Goal: Task Accomplishment & Management: Use online tool/utility

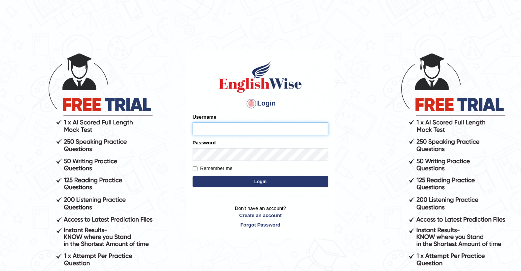
click at [218, 128] on input "Username" at bounding box center [261, 129] width 136 height 13
type input "souvikdasmahapatra"
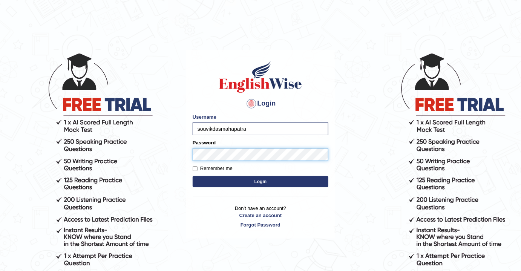
click at [193, 176] on button "Login" at bounding box center [261, 181] width 136 height 11
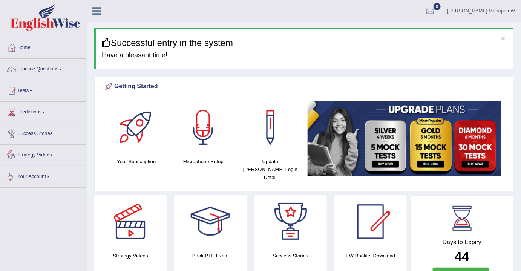
click at [46, 178] on link "Your Account" at bounding box center [43, 175] width 86 height 19
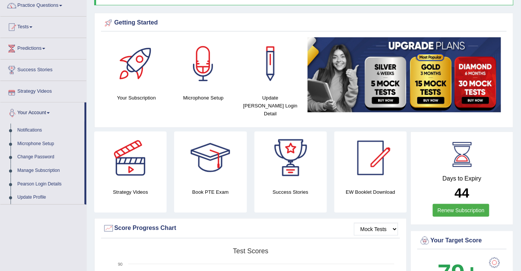
scroll to position [68, 0]
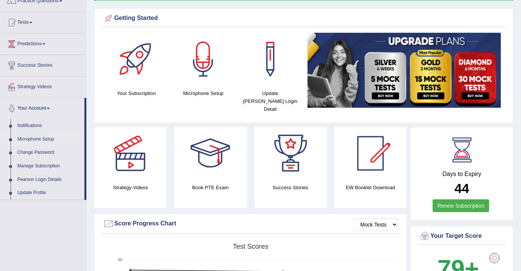
click at [42, 138] on link "Microphone Setup" at bounding box center [49, 140] width 71 height 14
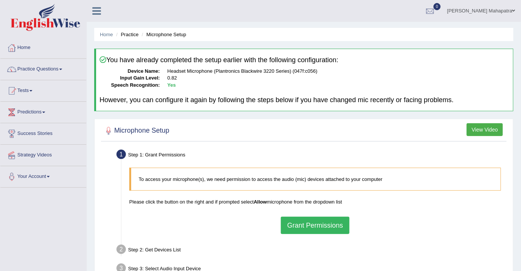
click at [310, 222] on button "Grant Permissions" at bounding box center [315, 225] width 69 height 17
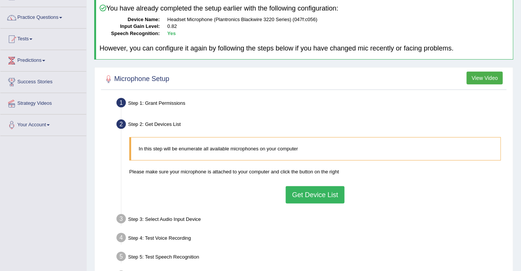
scroll to position [68, 0]
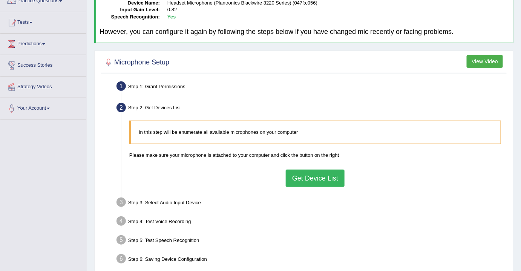
drag, startPoint x: 317, startPoint y: 180, endPoint x: 310, endPoint y: 158, distance: 22.7
click at [317, 180] on button "Get Device List" at bounding box center [315, 178] width 59 height 17
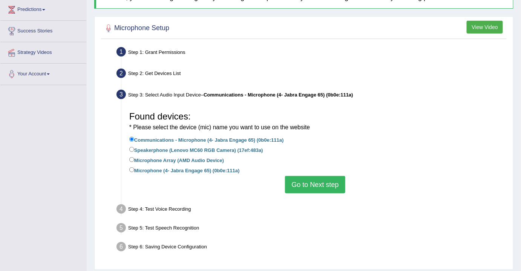
scroll to position [103, 0]
click at [158, 169] on label "Microphone (4- Jabra Engage 65) (0b0e:111a)" at bounding box center [184, 170] width 110 height 8
click at [134, 169] on input "Microphone (4- Jabra Engage 65) (0b0e:111a)" at bounding box center [131, 169] width 5 height 5
radio input "true"
click at [312, 183] on button "Go to Next step" at bounding box center [315, 184] width 60 height 17
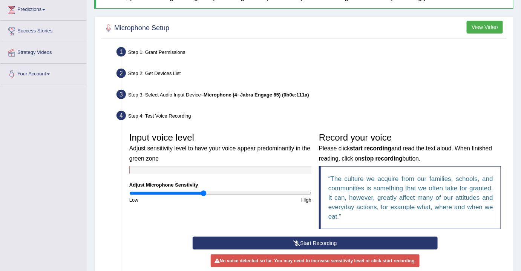
scroll to position [171, 0]
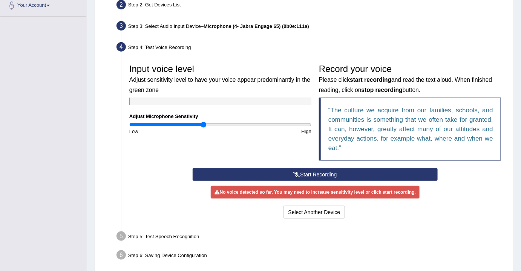
click at [308, 173] on button "Start Recording" at bounding box center [316, 174] width 246 height 13
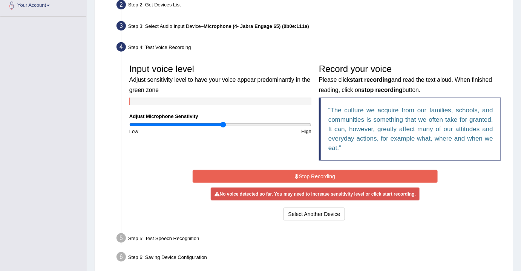
drag, startPoint x: 204, startPoint y: 123, endPoint x: 224, endPoint y: 123, distance: 19.6
click at [224, 123] on input "range" at bounding box center [220, 125] width 182 height 6
drag, startPoint x: 224, startPoint y: 124, endPoint x: 216, endPoint y: 122, distance: 8.1
click at [216, 122] on input "range" at bounding box center [220, 125] width 182 height 6
click at [212, 122] on input "range" at bounding box center [220, 125] width 182 height 6
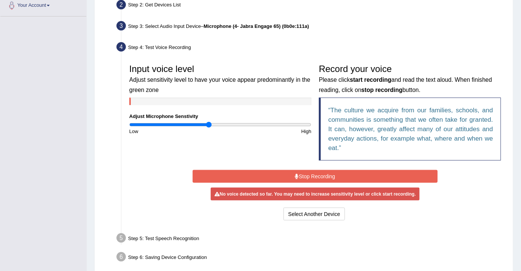
click at [208, 122] on input "range" at bounding box center [220, 125] width 182 height 6
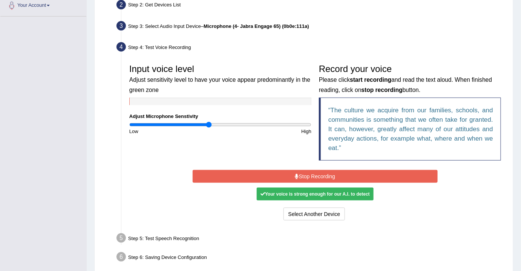
click at [284, 177] on button "Stop Recording" at bounding box center [316, 176] width 246 height 13
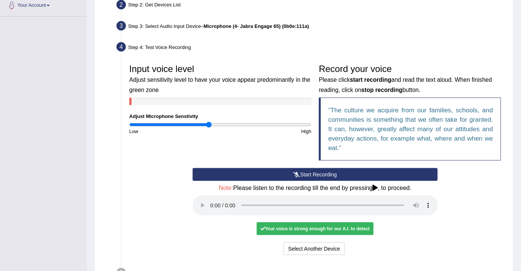
click at [302, 172] on button "Start Recording" at bounding box center [316, 174] width 246 height 13
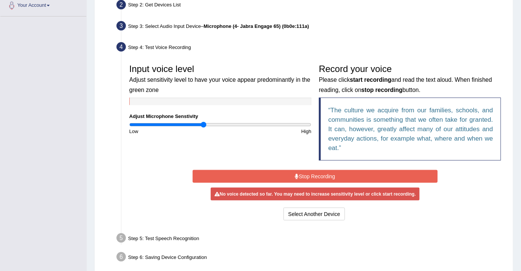
drag, startPoint x: 209, startPoint y: 123, endPoint x: 203, endPoint y: 121, distance: 6.3
click at [203, 122] on input "range" at bounding box center [220, 125] width 182 height 6
click at [296, 172] on button "Stop Recording" at bounding box center [316, 176] width 246 height 13
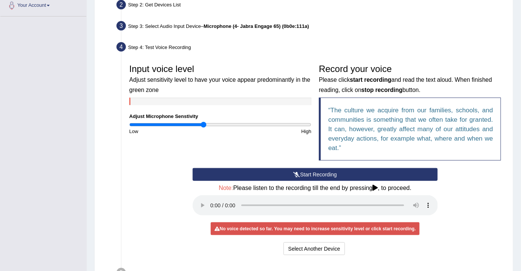
click at [302, 170] on button "Start Recording" at bounding box center [316, 174] width 246 height 13
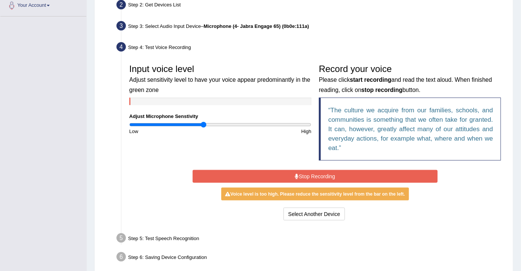
click at [308, 176] on button "Stop Recording" at bounding box center [316, 176] width 246 height 13
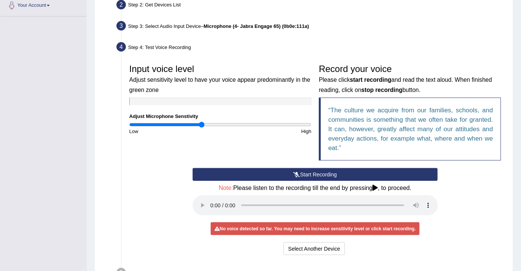
type input "0.8"
click at [201, 123] on input "range" at bounding box center [220, 125] width 182 height 6
click at [294, 172] on icon at bounding box center [296, 174] width 7 height 5
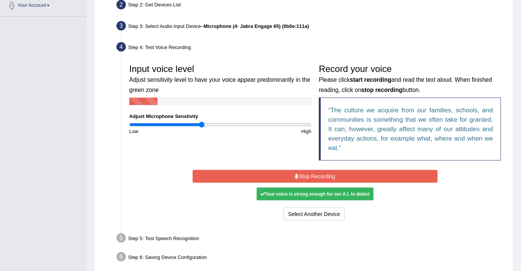
click at [316, 175] on button "Stop Recording" at bounding box center [316, 176] width 246 height 13
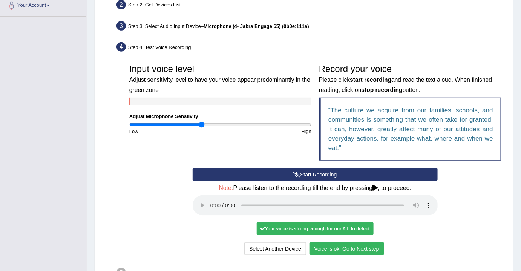
click at [335, 243] on button "Voice is ok. Go to Next step" at bounding box center [347, 248] width 75 height 13
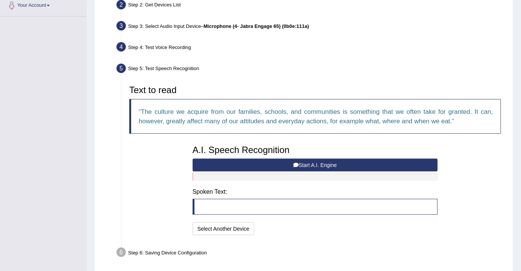
click at [300, 164] on button "Start A.I. Engine" at bounding box center [316, 165] width 246 height 13
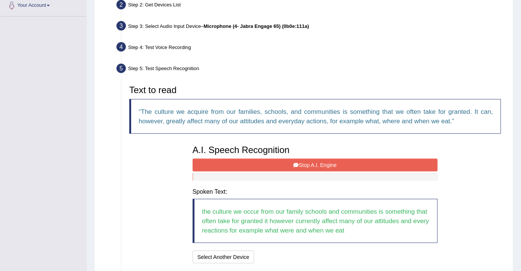
click at [305, 163] on button "Stop A.I. Engine" at bounding box center [316, 165] width 246 height 13
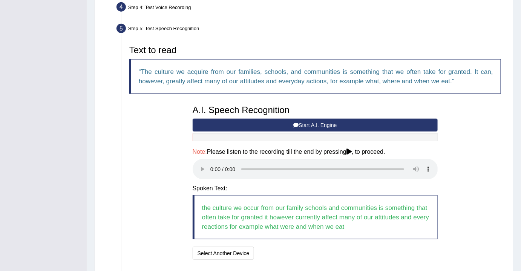
scroll to position [263, 0]
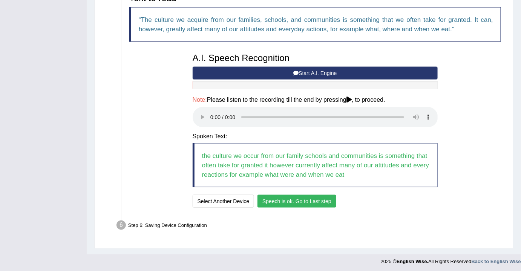
click at [305, 199] on button "Speech is ok. Go to Last step" at bounding box center [297, 201] width 79 height 13
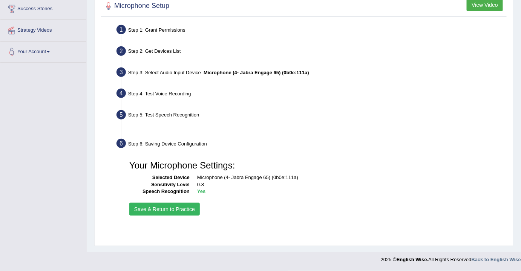
scroll to position [124, 0]
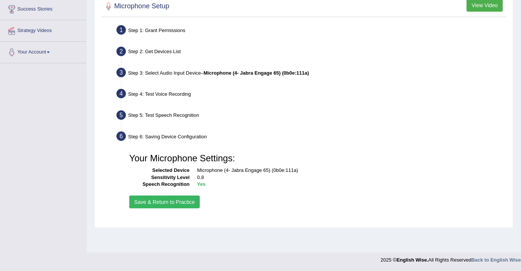
click at [184, 199] on button "Save & Return to Practice" at bounding box center [164, 202] width 71 height 13
